Goal: Find specific page/section: Find specific page/section

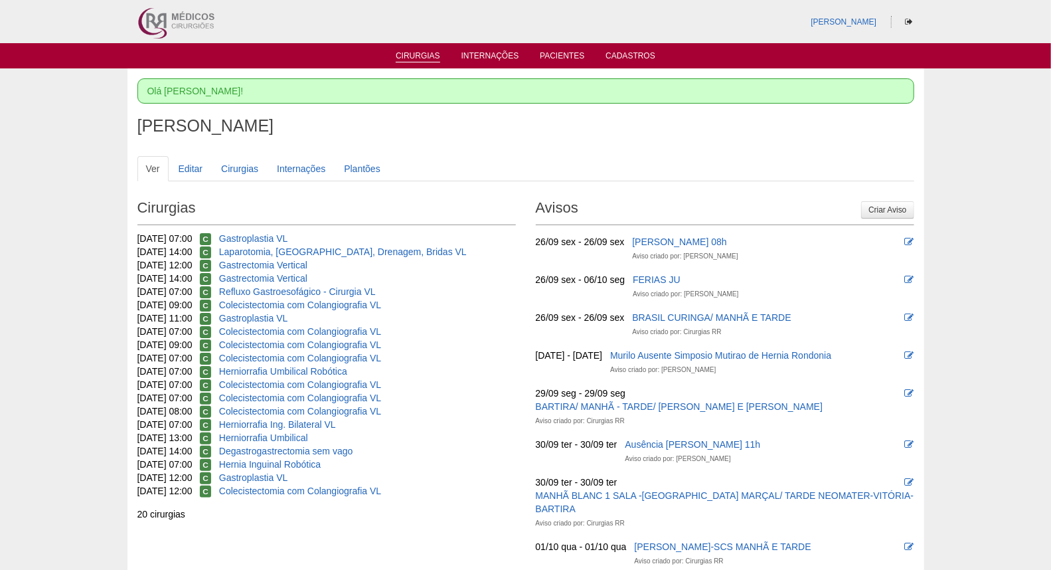
click at [415, 53] on link "Cirurgias" at bounding box center [418, 56] width 45 height 11
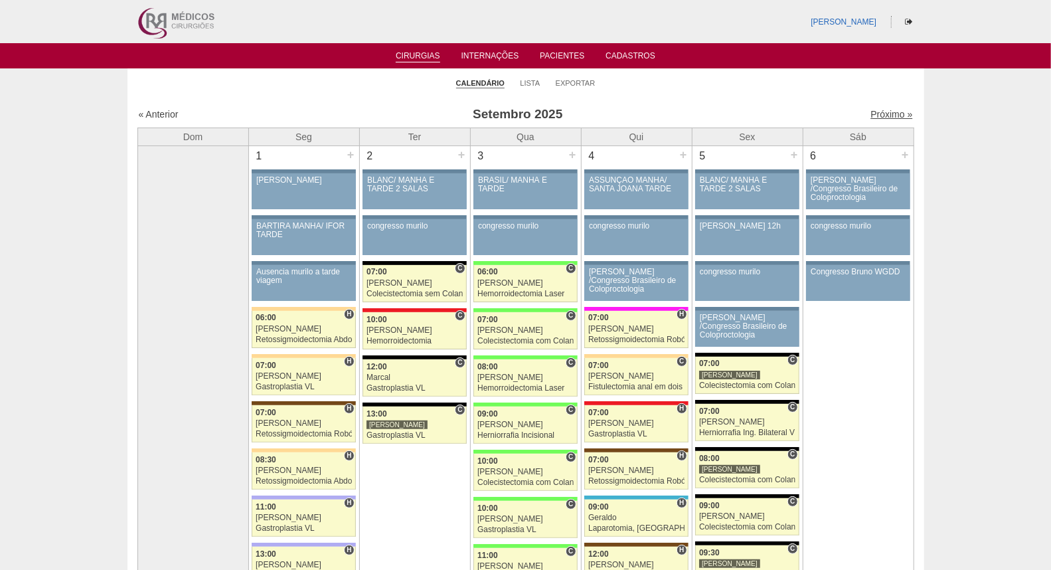
click at [871, 118] on link "Próximo »" at bounding box center [892, 114] width 42 height 11
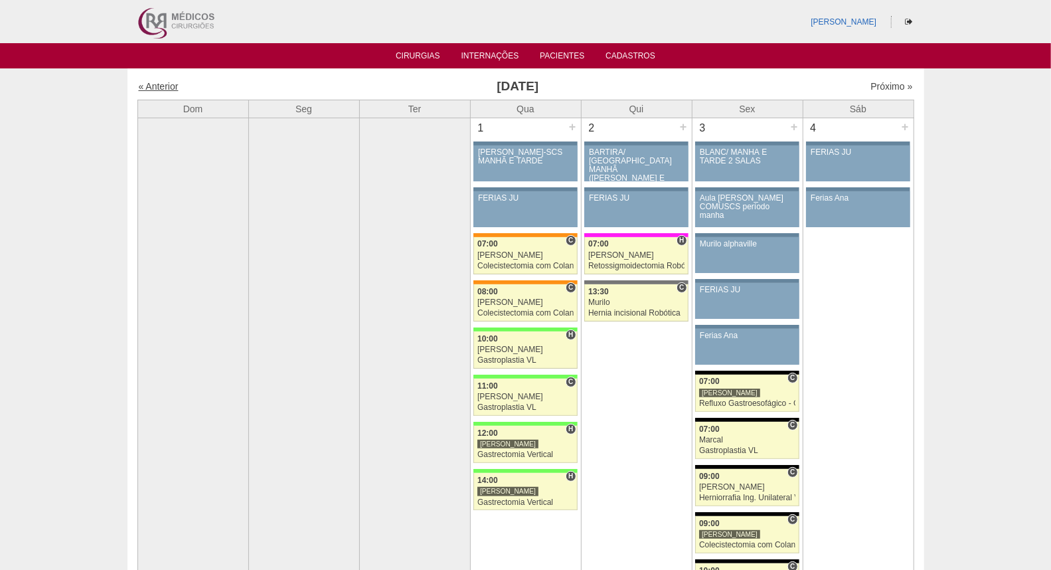
click at [171, 86] on link "« Anterior" at bounding box center [159, 86] width 40 height 11
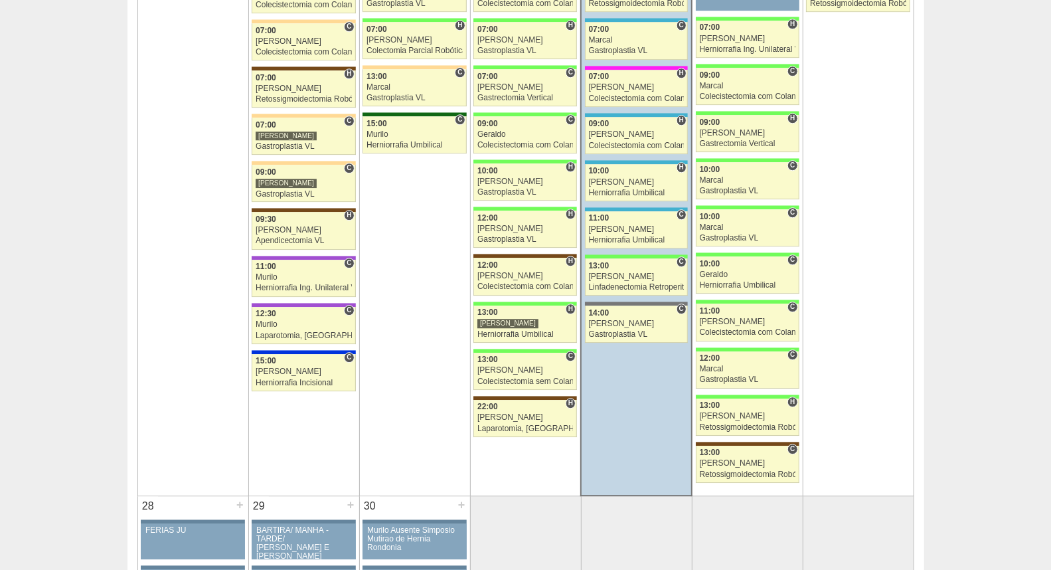
scroll to position [2066, 0]
